Goal: Information Seeking & Learning: Find specific fact

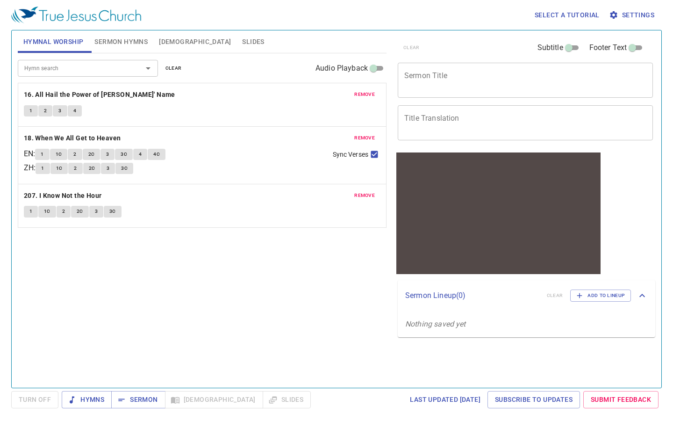
click at [370, 96] on span "remove" at bounding box center [364, 94] width 21 height 8
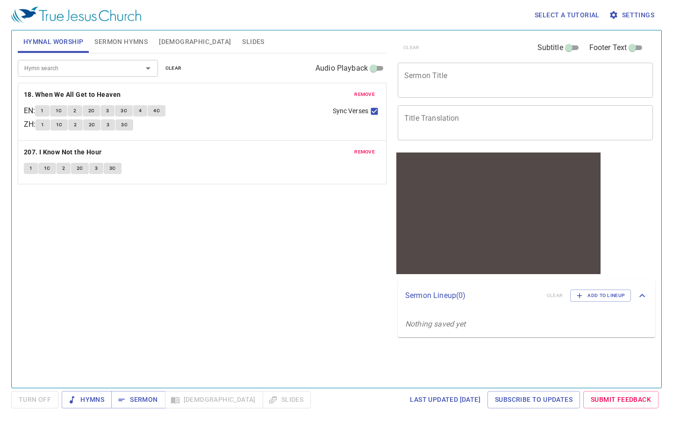
click at [363, 95] on span "remove" at bounding box center [364, 94] width 21 height 8
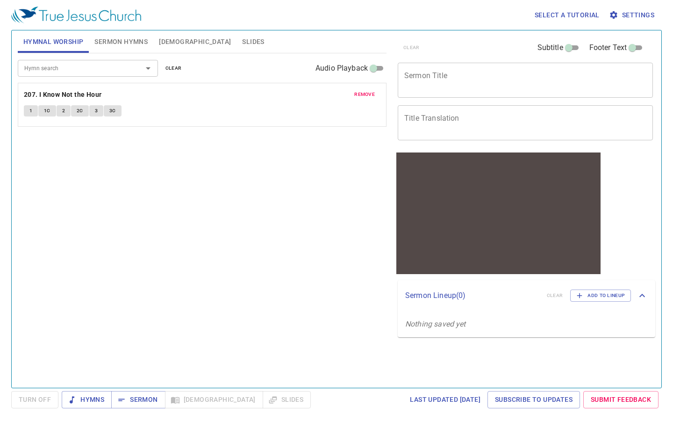
click at [366, 94] on span "remove" at bounding box center [364, 94] width 21 height 8
click at [170, 40] on span "[DEMOGRAPHIC_DATA]" at bounding box center [195, 42] width 72 height 12
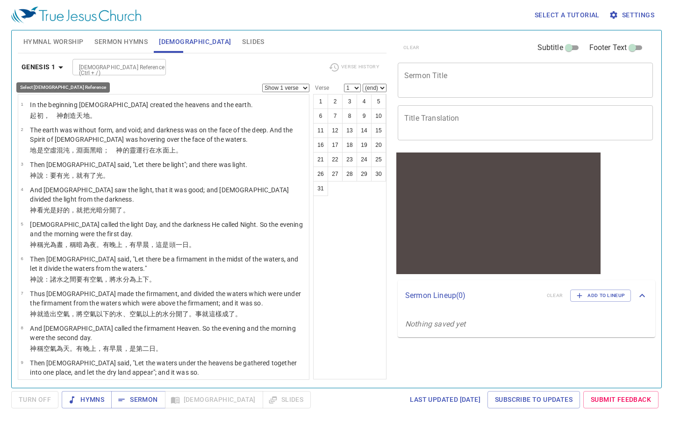
click at [58, 65] on icon "button" at bounding box center [60, 67] width 11 height 11
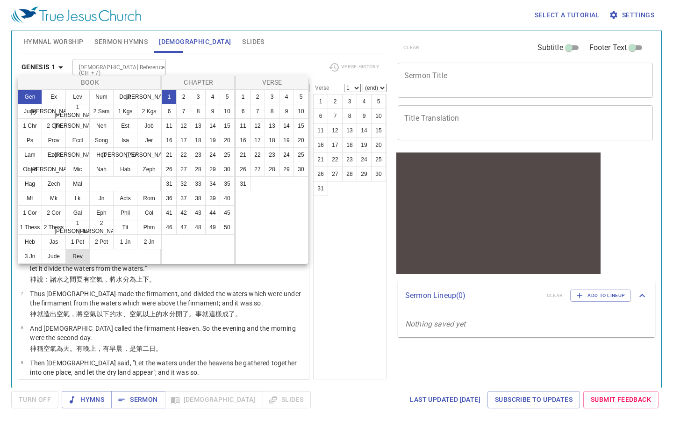
click at [73, 256] on button "Rev" at bounding box center [77, 256] width 24 height 15
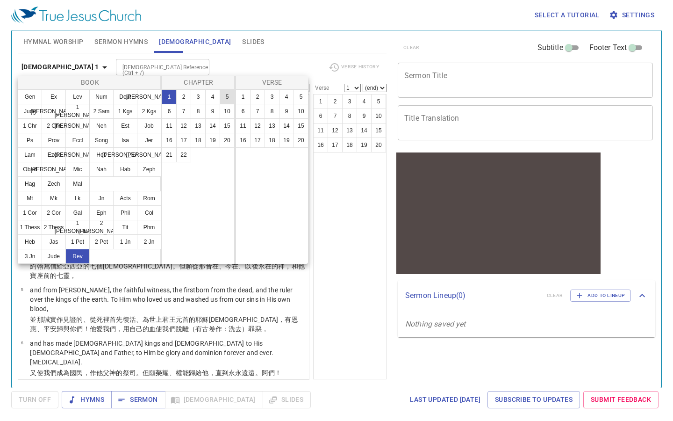
click at [225, 96] on button "5" at bounding box center [227, 96] width 15 height 15
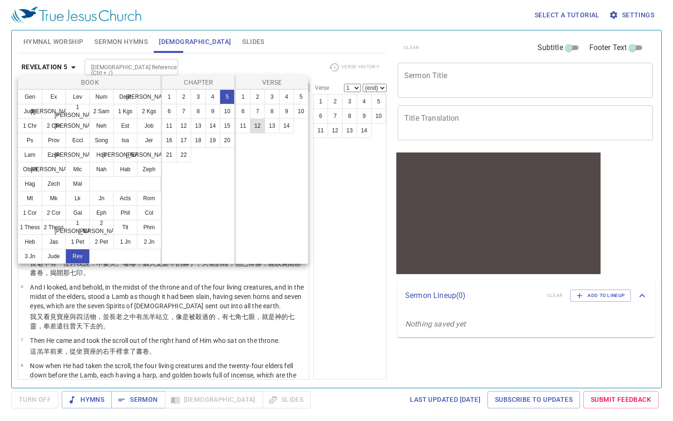
click at [256, 124] on button "12" at bounding box center [257, 125] width 15 height 15
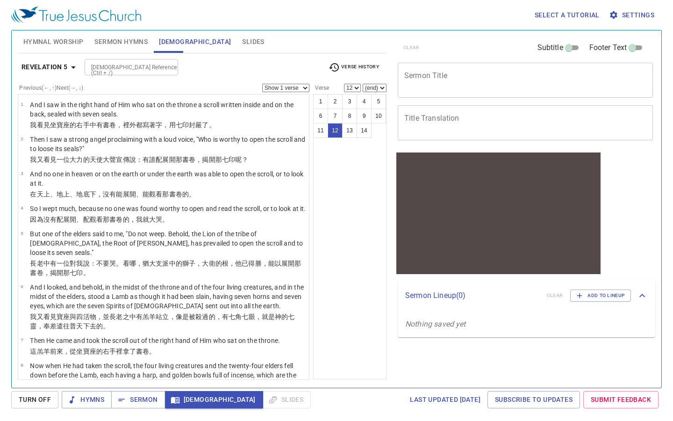
scroll to position [282, 0]
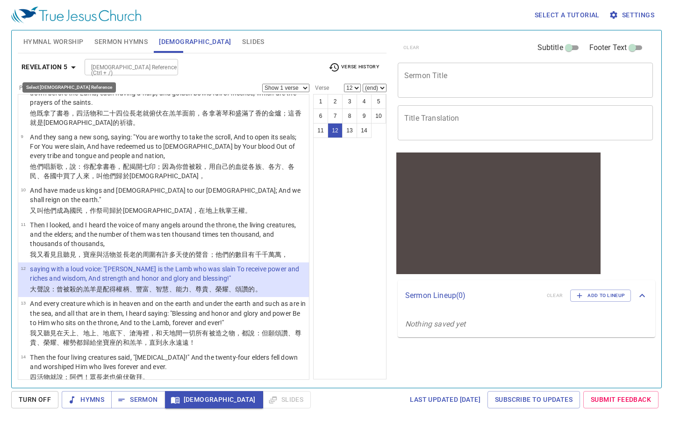
click at [72, 68] on icon "button" at bounding box center [73, 67] width 11 height 11
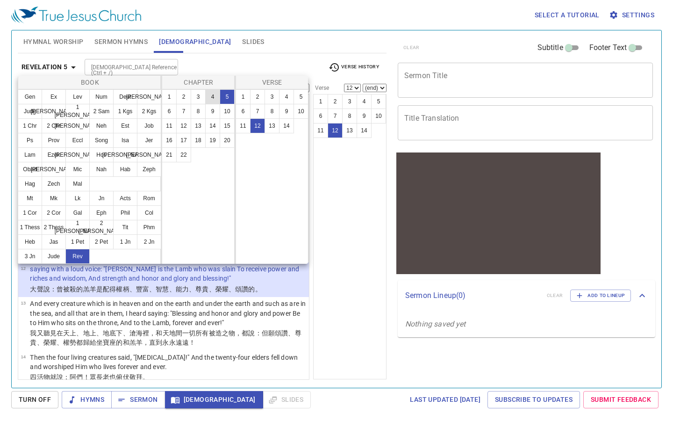
click at [213, 97] on button "4" at bounding box center [212, 96] width 15 height 15
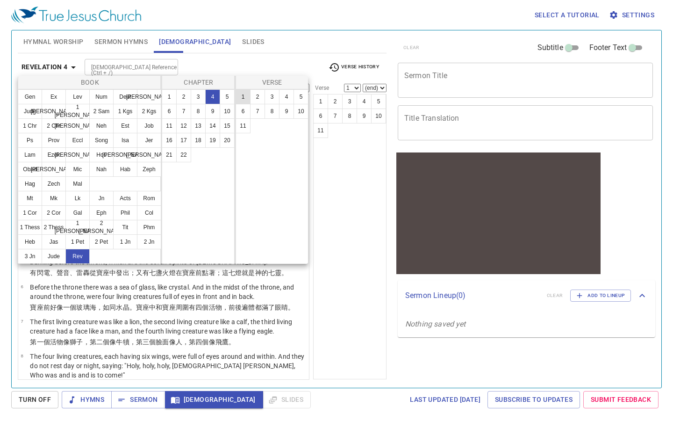
click at [238, 97] on button "1" at bounding box center [243, 96] width 15 height 15
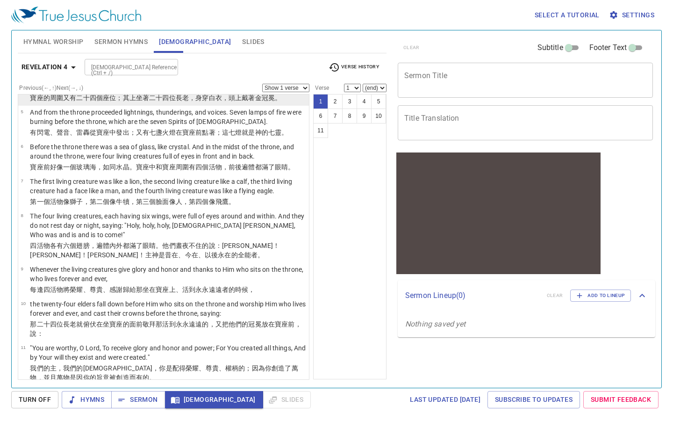
scroll to position [150, 0]
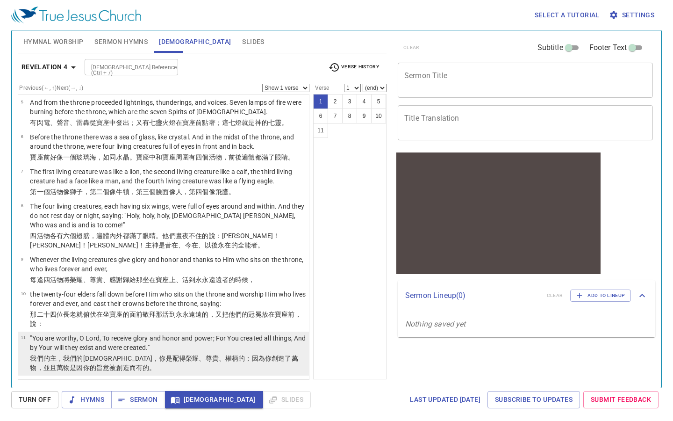
click at [161, 344] on p ""You are worthy, O Lord, To receive glory and honor and power; For You created …" at bounding box center [168, 342] width 276 height 19
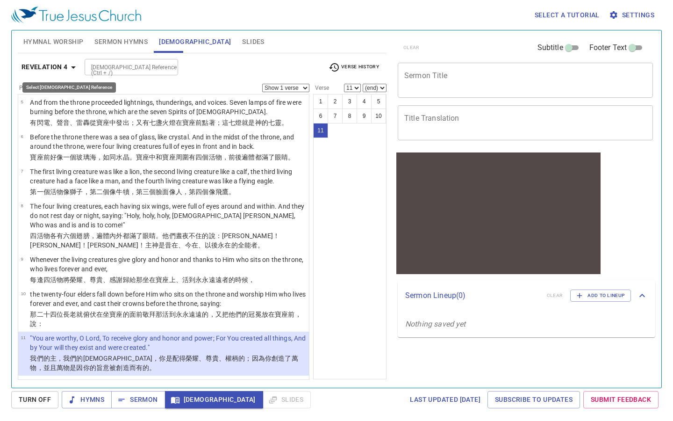
click at [76, 70] on icon "button" at bounding box center [73, 67] width 11 height 11
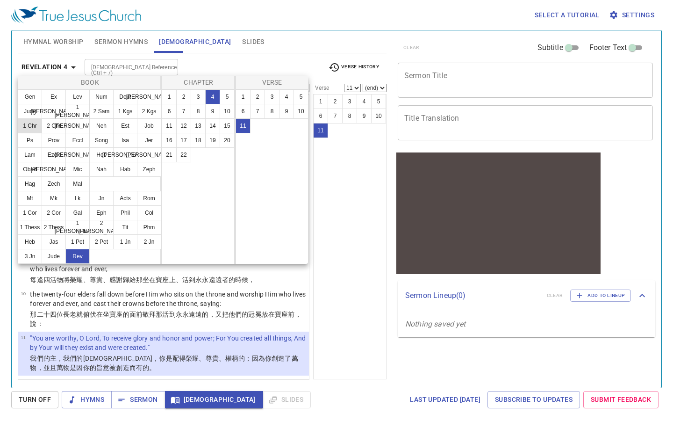
click at [28, 122] on button "1 Chr" at bounding box center [30, 125] width 24 height 15
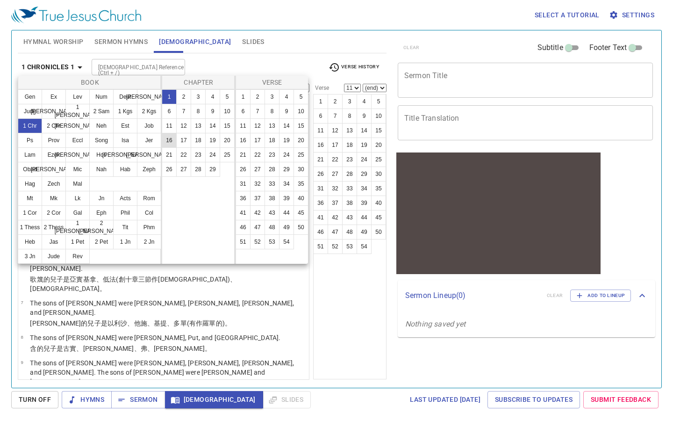
click at [172, 138] on button "16" at bounding box center [169, 140] width 15 height 15
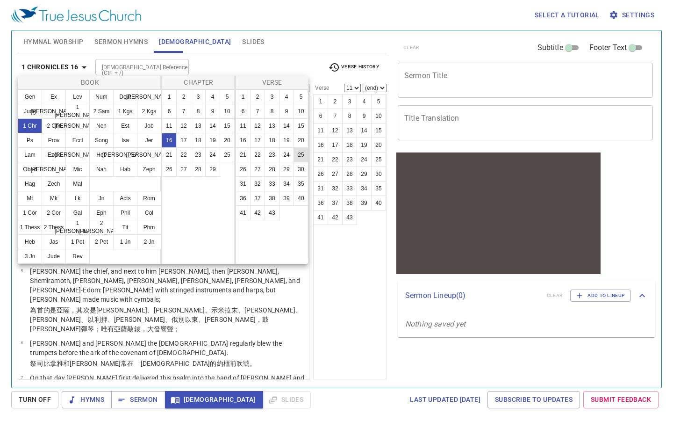
click at [296, 156] on button "25" at bounding box center [301, 154] width 15 height 15
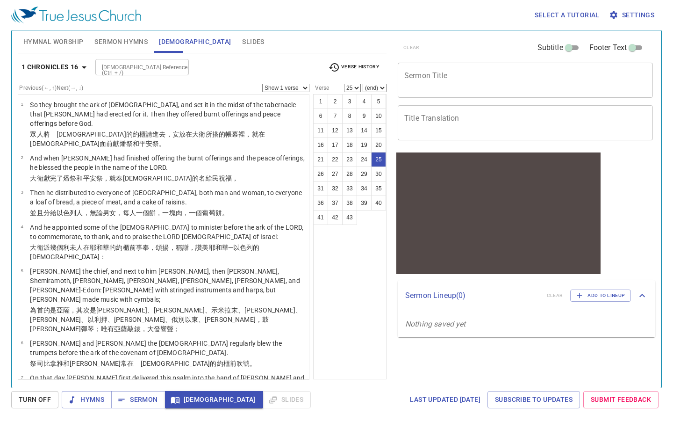
scroll to position [602, 0]
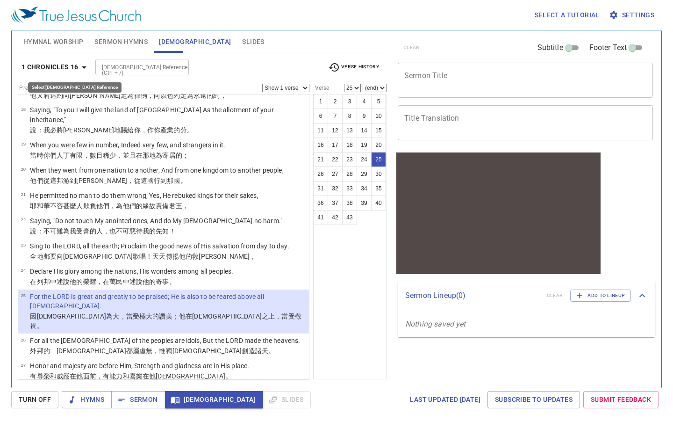
click at [86, 71] on icon "button" at bounding box center [84, 67] width 11 height 11
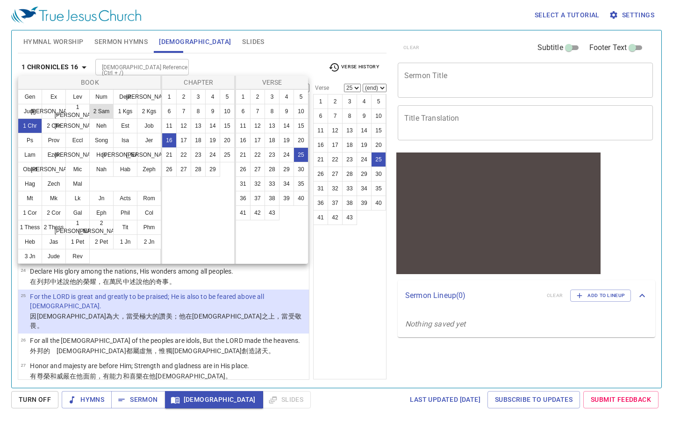
click at [104, 114] on button "2 Sam" at bounding box center [101, 111] width 24 height 15
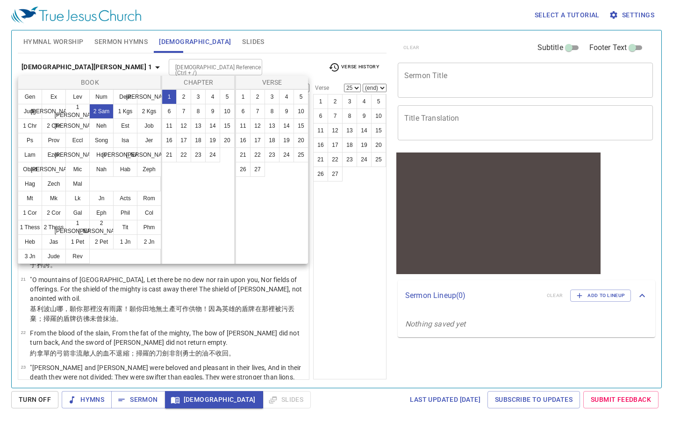
scroll to position [0, 0]
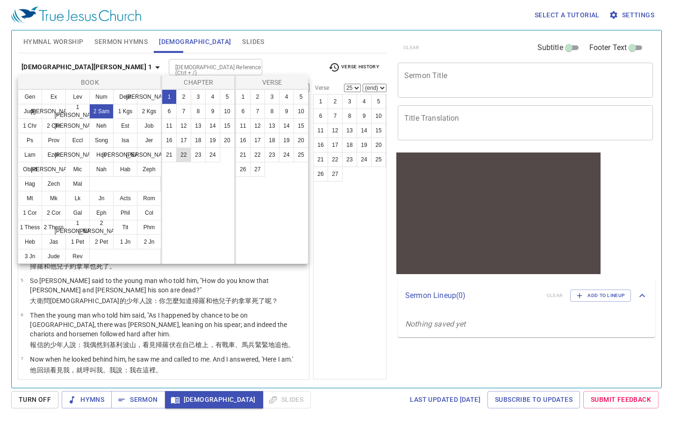
click at [182, 153] on button "22" at bounding box center [183, 154] width 15 height 15
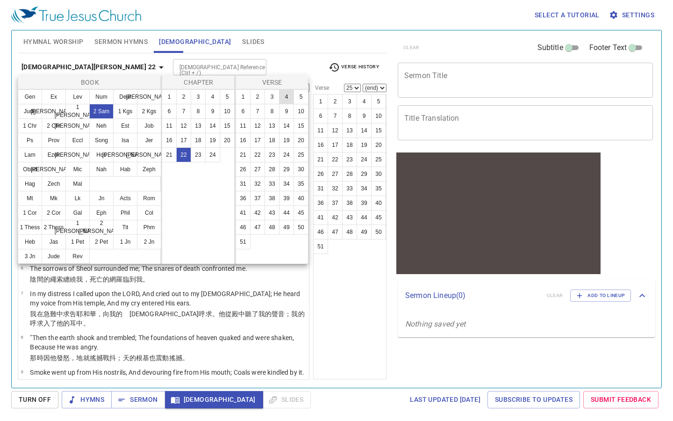
click at [289, 97] on button "4" at bounding box center [286, 96] width 15 height 15
select select "4"
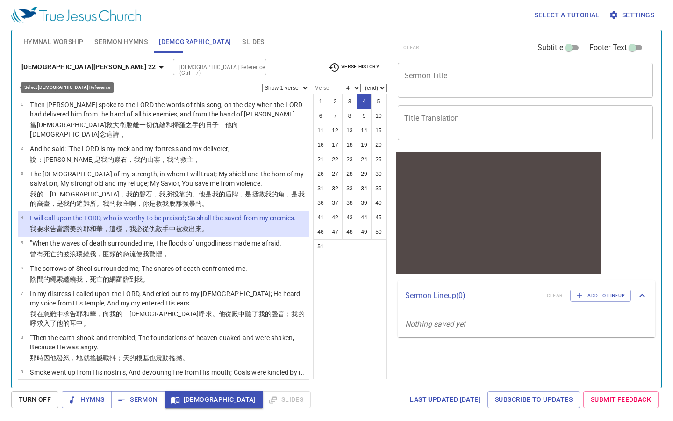
click at [156, 63] on icon "button" at bounding box center [161, 67] width 11 height 11
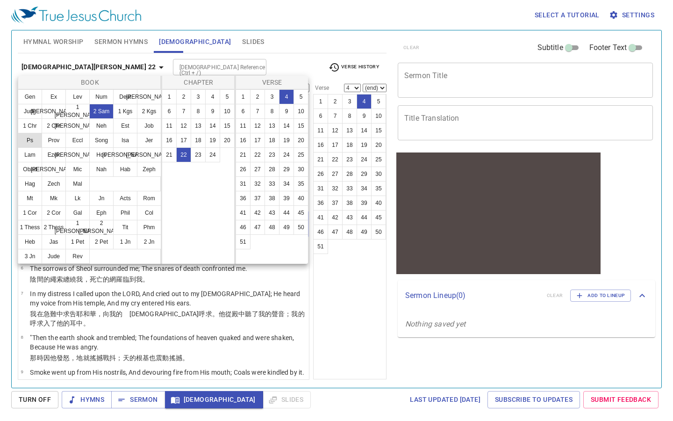
click at [29, 141] on button "Ps" at bounding box center [30, 140] width 24 height 15
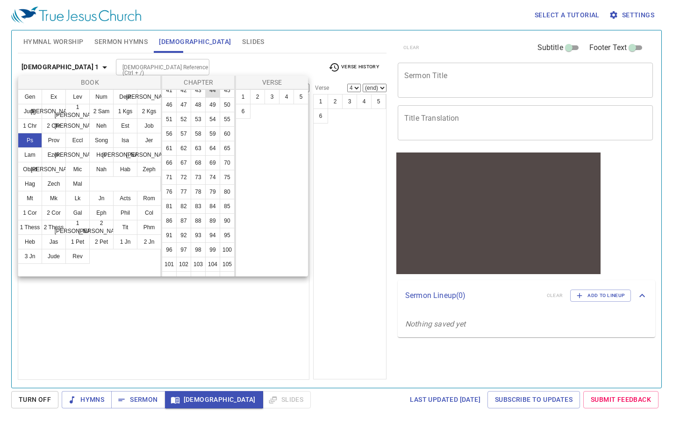
scroll to position [124, 0]
click at [172, 248] on button "96" at bounding box center [169, 247] width 15 height 15
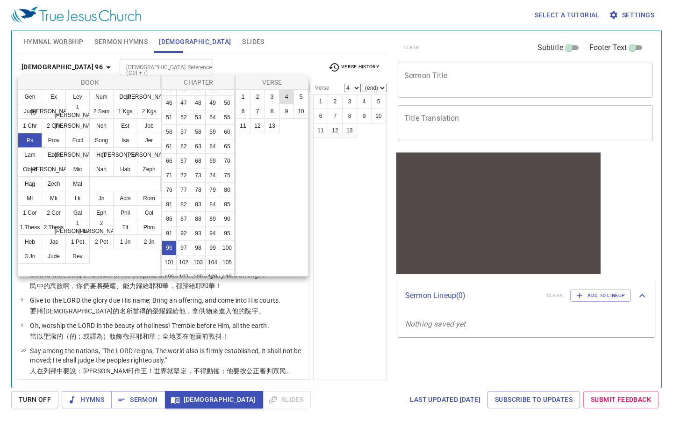
click at [288, 94] on button "4" at bounding box center [286, 96] width 15 height 15
